Goal: Task Accomplishment & Management: Use online tool/utility

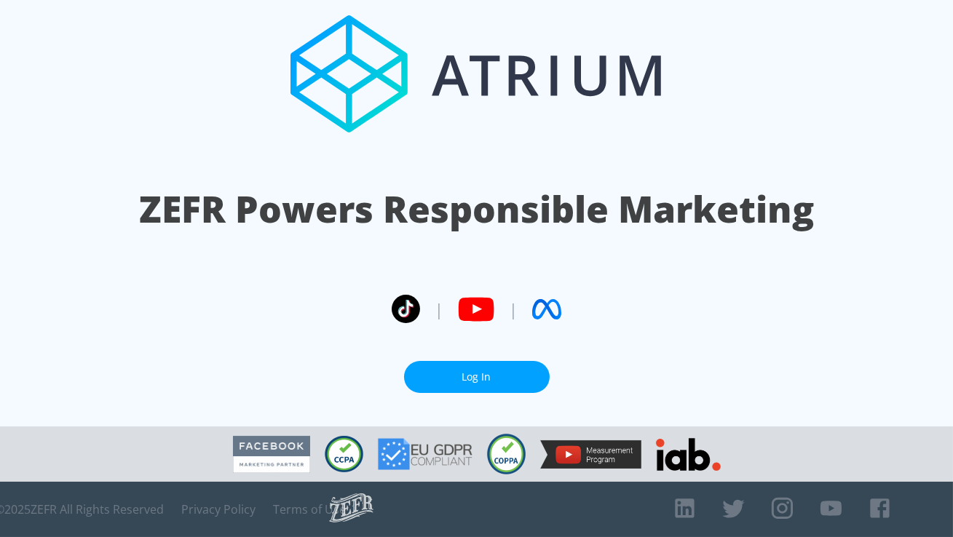
click at [497, 373] on link "Log In" at bounding box center [477, 377] width 146 height 33
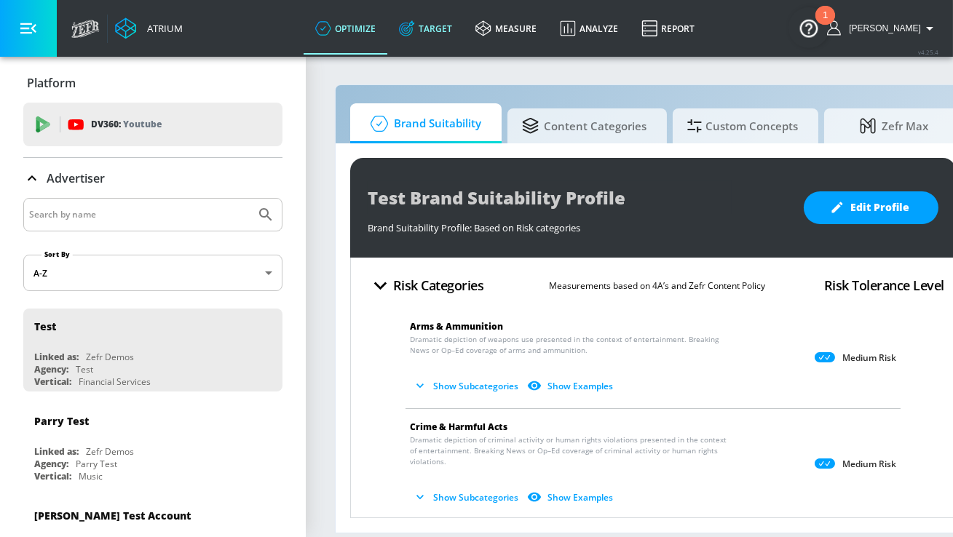
click at [437, 31] on link "Target" at bounding box center [425, 28] width 76 height 52
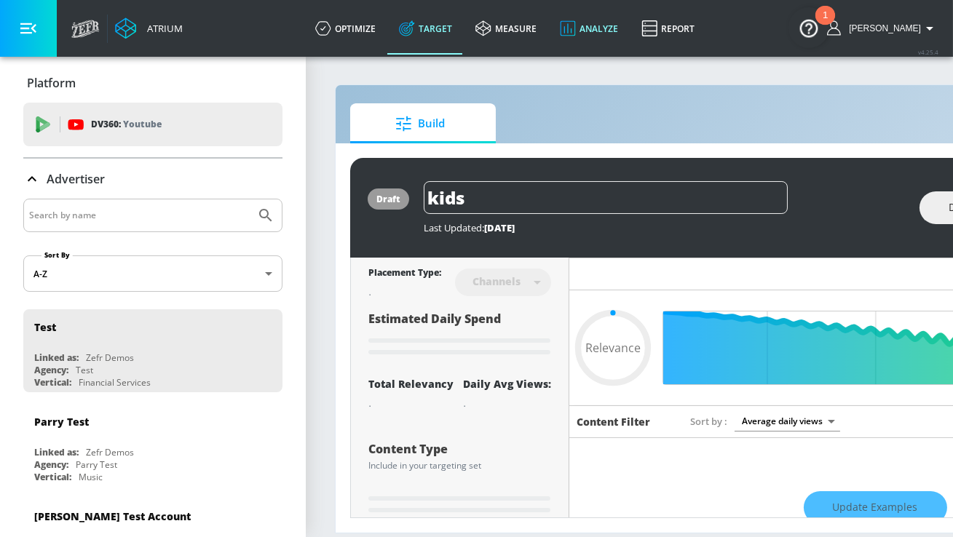
type input "0.59"
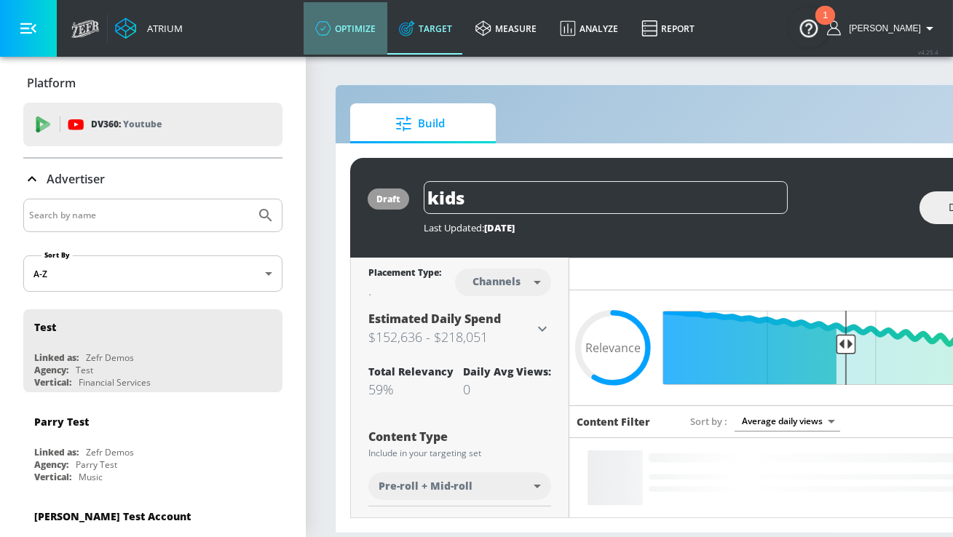
click at [366, 25] on link "optimize" at bounding box center [345, 28] width 84 height 52
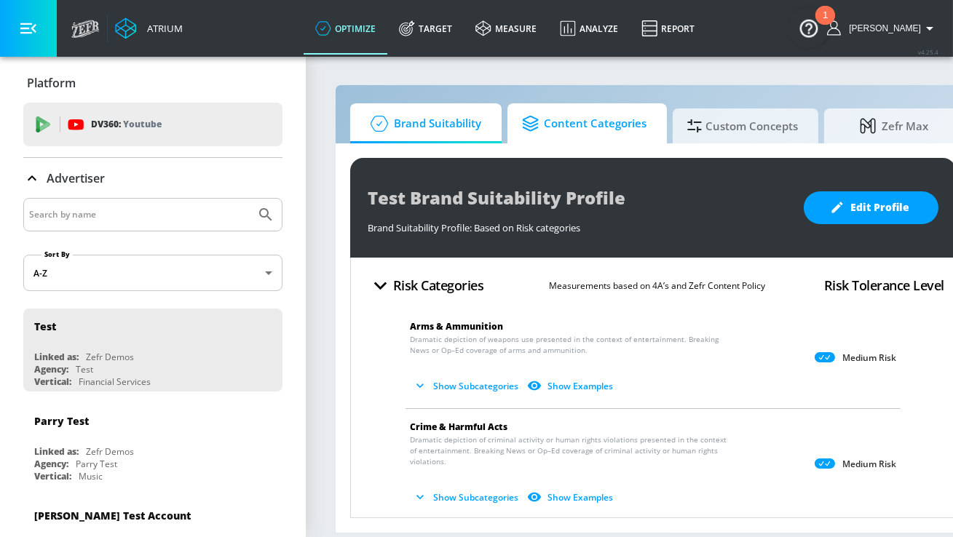
click at [592, 121] on span "Content Categories" at bounding box center [584, 123] width 124 height 35
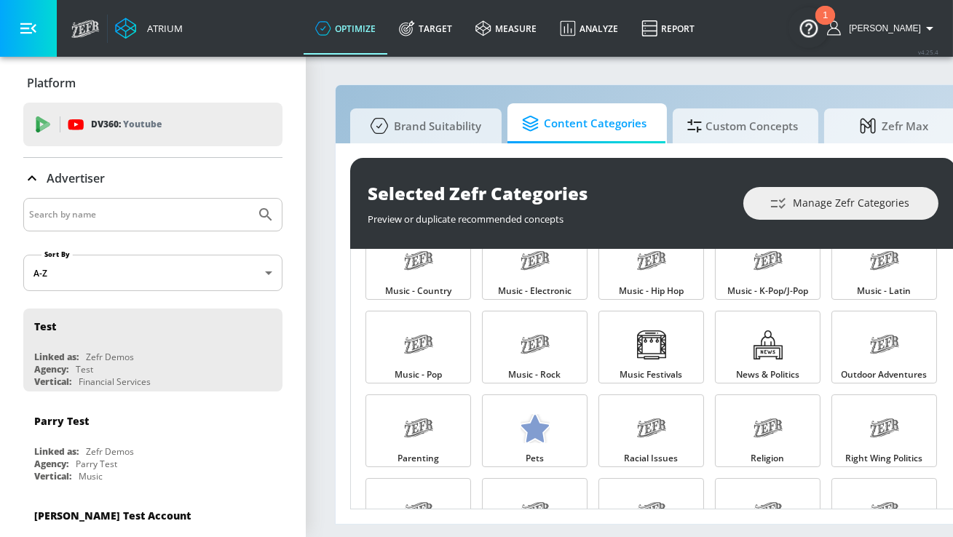
scroll to position [1113, 0]
